Goal: Information Seeking & Learning: Find specific fact

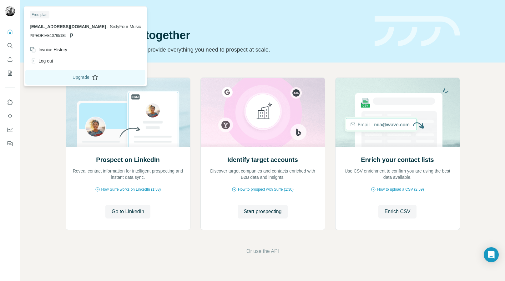
click at [63, 75] on button "Upgrade" at bounding box center [85, 77] width 120 height 15
click at [43, 49] on div "Invoice History" at bounding box center [48, 50] width 37 height 6
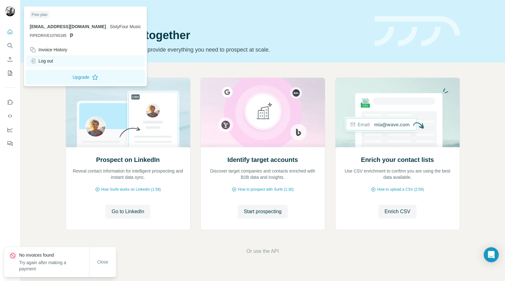
click at [45, 60] on div "Log out" at bounding box center [41, 61] width 23 height 6
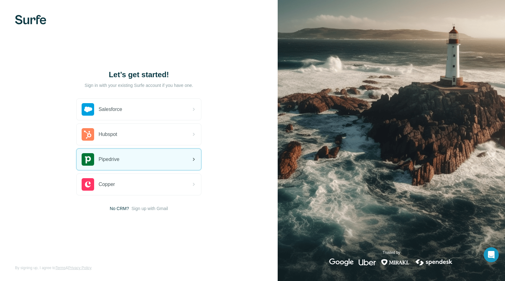
click at [104, 159] on span "Pipedrive" at bounding box center [108, 159] width 21 height 7
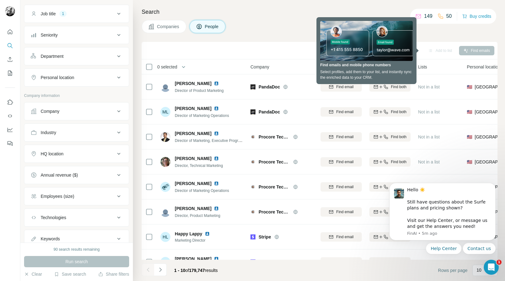
scroll to position [47, 0]
click at [71, 134] on button "Industry" at bounding box center [76, 131] width 104 height 15
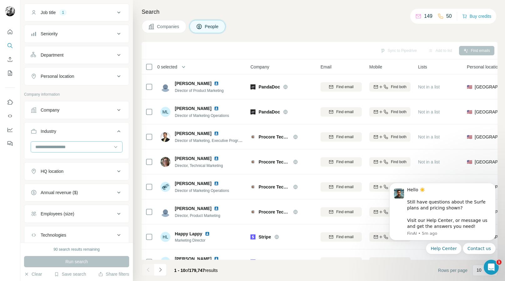
click at [72, 147] on input at bounding box center [73, 146] width 77 height 7
type input "****"
click at [60, 161] on div "Wine And Spirits Winery" at bounding box center [77, 167] width 92 height 26
click at [57, 148] on input at bounding box center [73, 146] width 77 height 7
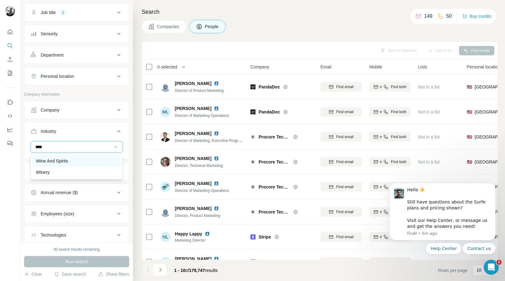
type input "****"
click at [54, 161] on p "Wine And Spirits" at bounding box center [52, 161] width 32 height 6
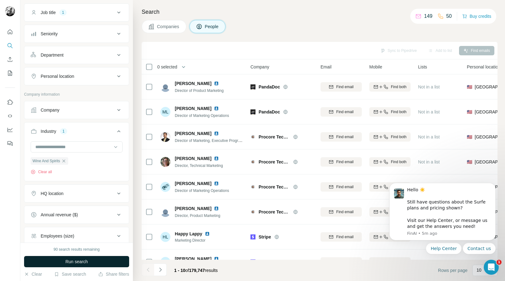
click at [74, 260] on span "Run search" at bounding box center [76, 261] width 22 height 6
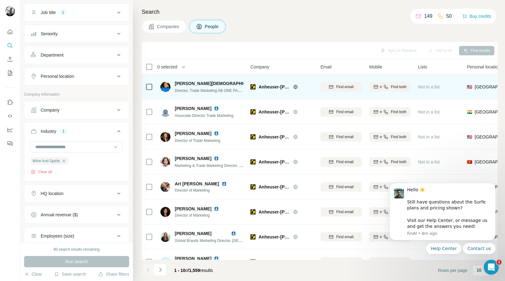
click at [192, 84] on span "[PERSON_NAME][DEMOGRAPHIC_DATA]" at bounding box center [218, 83] width 87 height 6
click at [264, 83] on img at bounding box center [266, 83] width 5 height 5
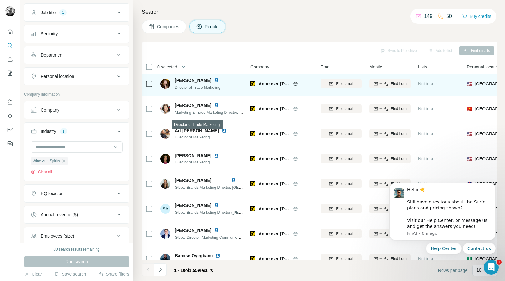
scroll to position [54, 0]
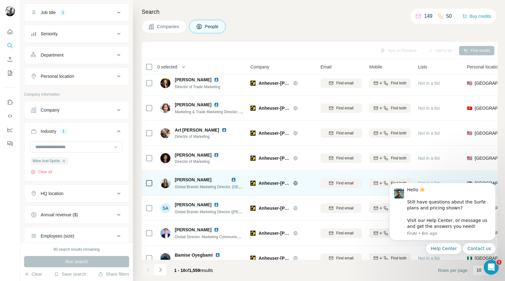
click at [234, 179] on img at bounding box center [233, 179] width 5 height 5
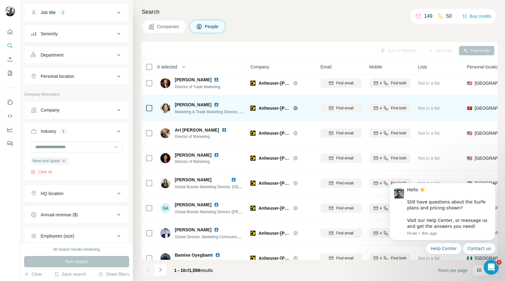
scroll to position [65, 0]
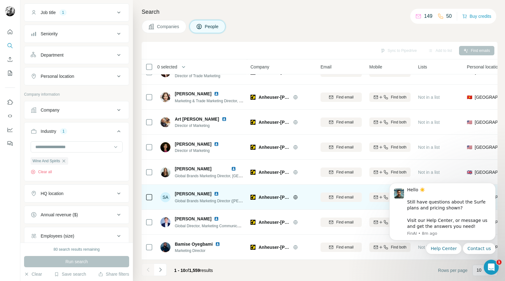
click at [216, 194] on img at bounding box center [216, 193] width 5 height 5
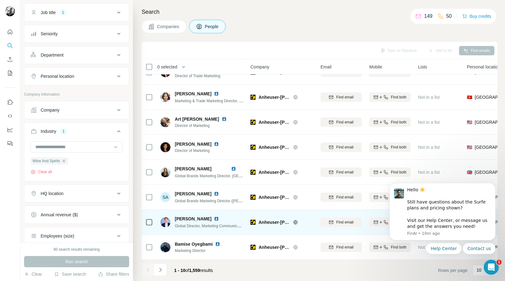
click at [214, 218] on img at bounding box center [216, 218] width 5 height 5
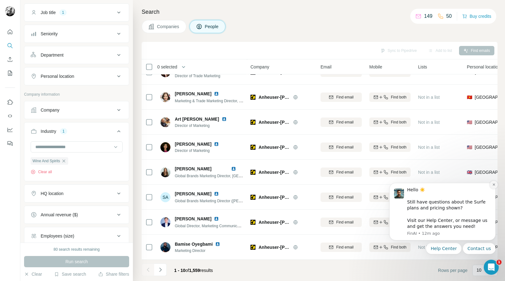
click at [493, 185] on icon "Dismiss notification" at bounding box center [493, 184] width 3 height 3
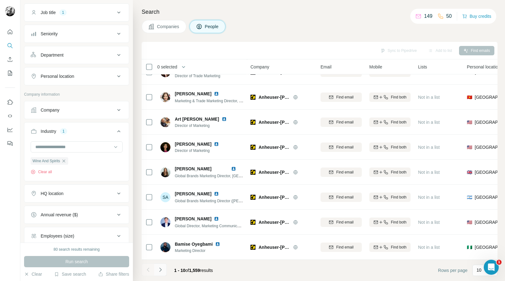
click at [162, 269] on icon "Navigate to next page" at bounding box center [160, 269] width 6 height 6
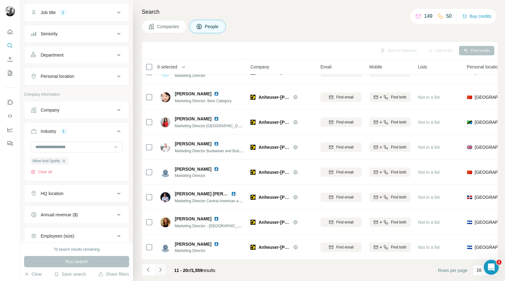
click at [161, 270] on icon "Navigate to next page" at bounding box center [160, 269] width 2 height 4
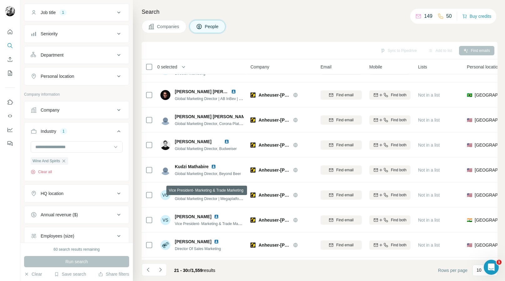
scroll to position [0, 0]
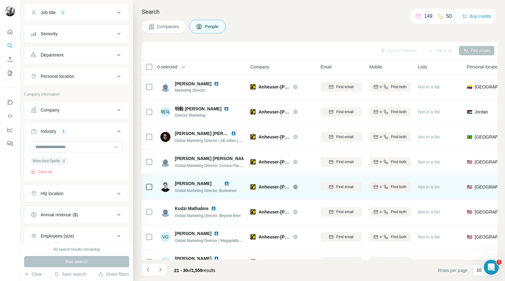
click at [229, 183] on img at bounding box center [226, 183] width 5 height 5
